Goal: Task Accomplishment & Management: Use online tool/utility

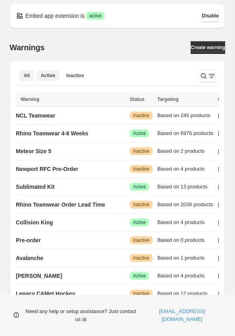
click at [42, 74] on span "Active" at bounding box center [48, 76] width 14 height 6
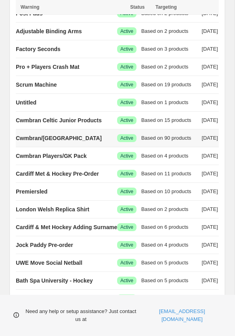
scroll to position [246, 0]
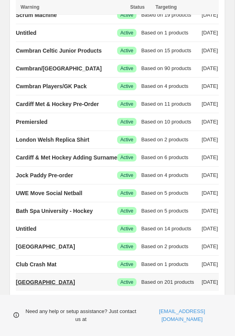
click at [42, 283] on link "[GEOGRAPHIC_DATA]" at bounding box center [45, 282] width 59 height 13
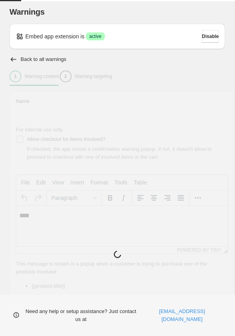
type input "**********"
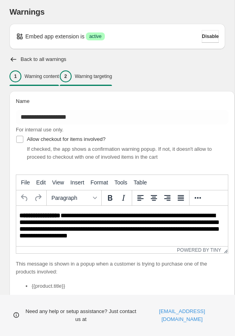
click at [109, 78] on p "Warning targeting" at bounding box center [93, 76] width 37 height 6
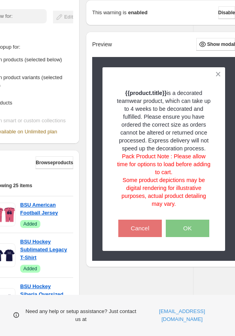
scroll to position [172, 48]
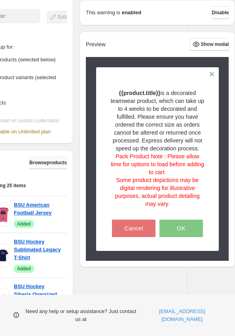
click at [38, 156] on button "Browse products" at bounding box center [48, 162] width 38 height 13
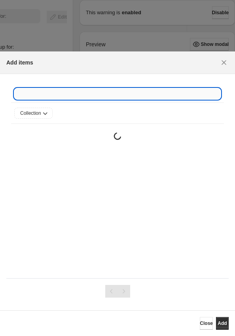
click at [75, 95] on input ":r2s:" at bounding box center [117, 93] width 207 height 11
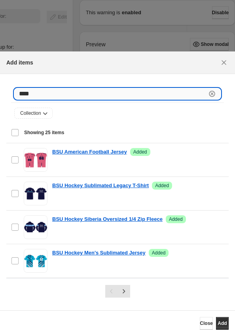
click at [127, 99] on input "***" at bounding box center [110, 93] width 193 height 11
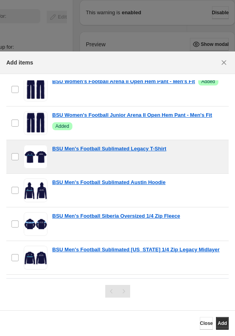
scroll to position [23, 0]
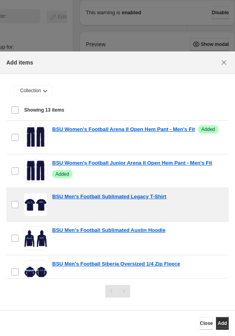
type input "**********"
click at [225, 202] on div "checkbox BSU Men's Football Sublimated Legacy T-Shirt" at bounding box center [117, 204] width 223 height 33
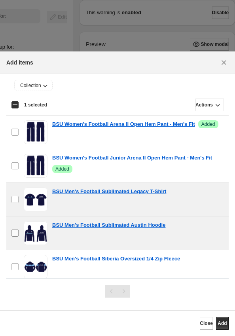
click at [11, 234] on label "checkbox" at bounding box center [14, 233] width 17 height 33
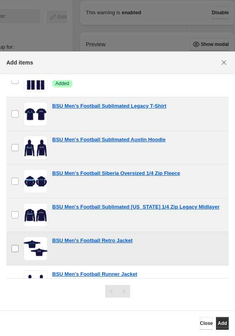
scroll to position [143, 0]
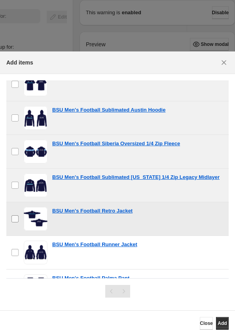
click at [14, 246] on label "checkbox" at bounding box center [14, 252] width 17 height 33
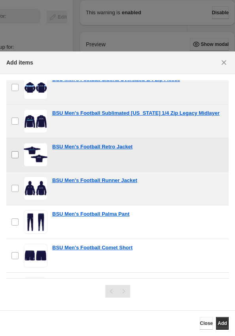
scroll to position [215, 0]
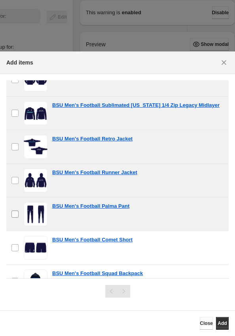
click at [13, 223] on label "checkbox" at bounding box center [14, 214] width 17 height 33
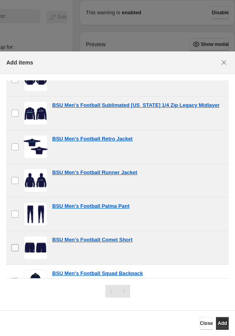
click at [13, 242] on label "checkbox" at bounding box center [14, 247] width 17 height 33
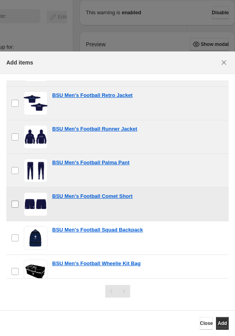
click at [13, 242] on label "checkbox" at bounding box center [14, 237] width 17 height 33
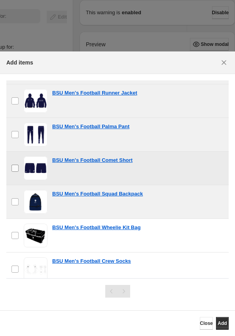
click at [13, 242] on label "checkbox" at bounding box center [14, 235] width 17 height 33
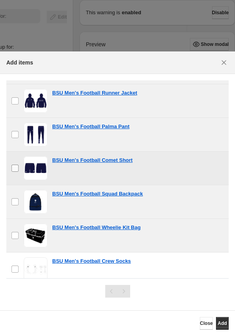
scroll to position [302, 0]
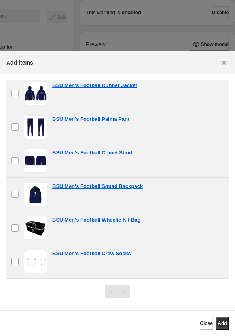
click at [12, 257] on label "checkbox" at bounding box center [14, 261] width 17 height 33
click at [221, 324] on span "Add" at bounding box center [222, 324] width 9 height 6
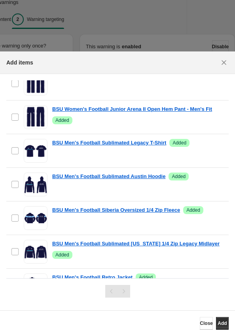
scroll to position [66, 0]
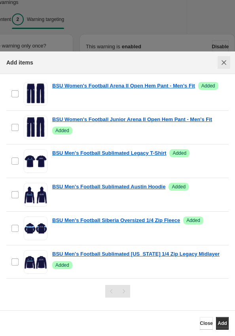
click at [223, 63] on icon "Close" at bounding box center [224, 63] width 8 height 8
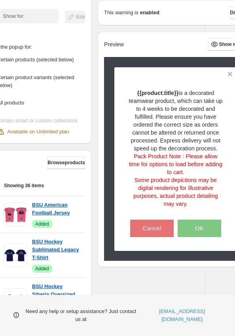
scroll to position [172, 48]
